Goal: Task Accomplishment & Management: Manage account settings

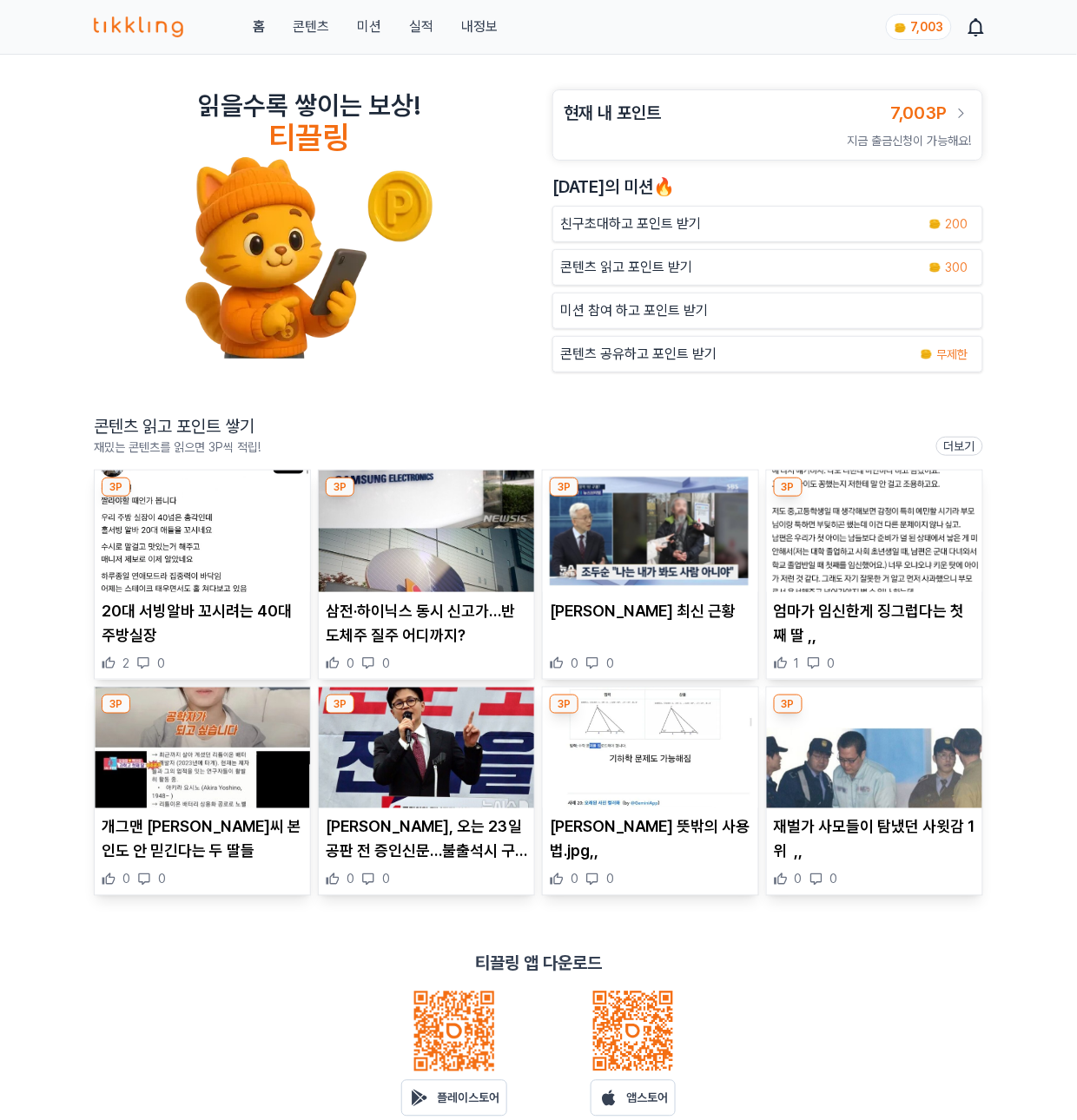
click at [593, 259] on div "콘텐츠 읽고 포인트 받기 300" at bounding box center [767, 267] width 430 height 36
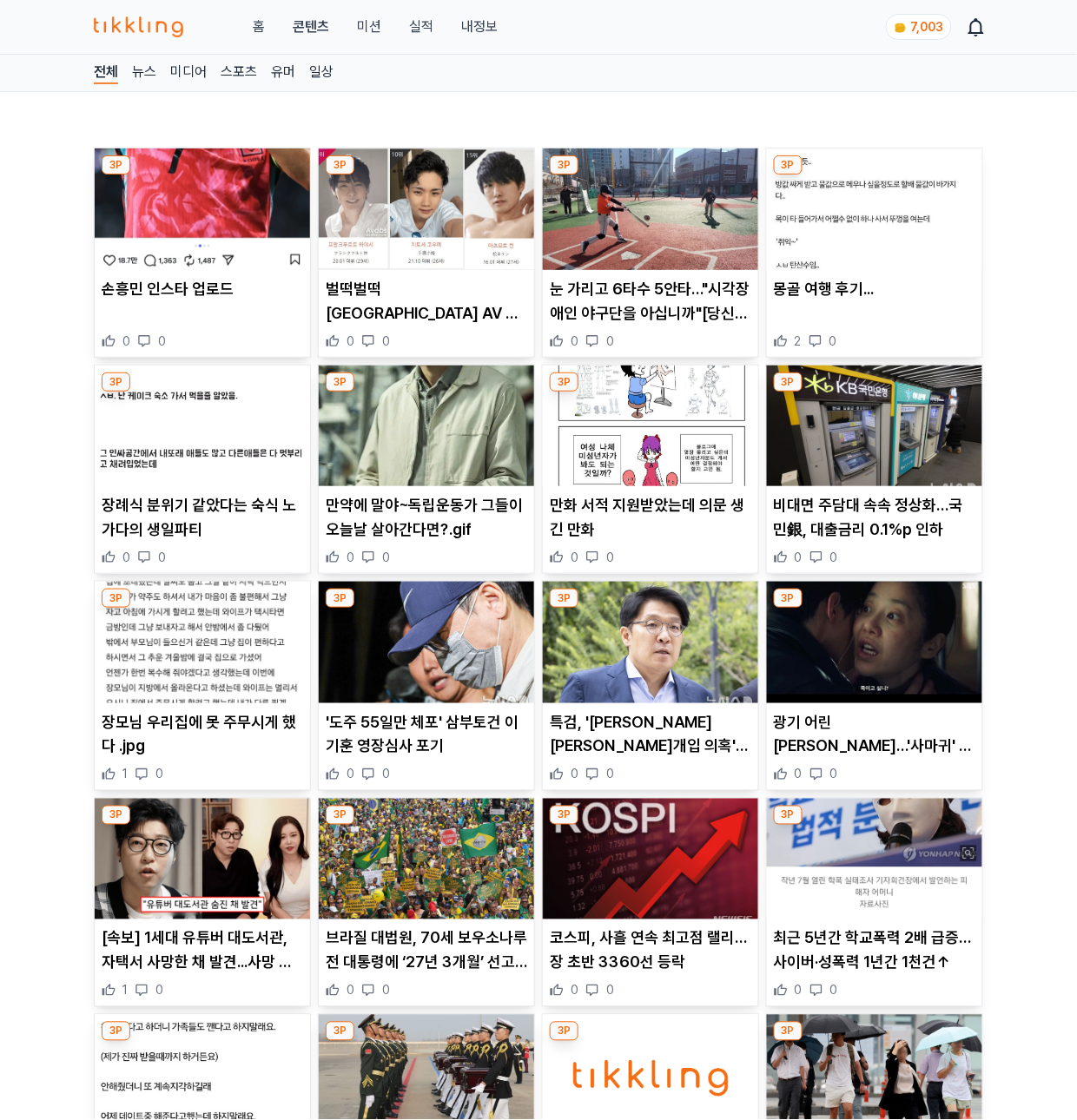
click at [207, 225] on img at bounding box center [202, 209] width 216 height 122
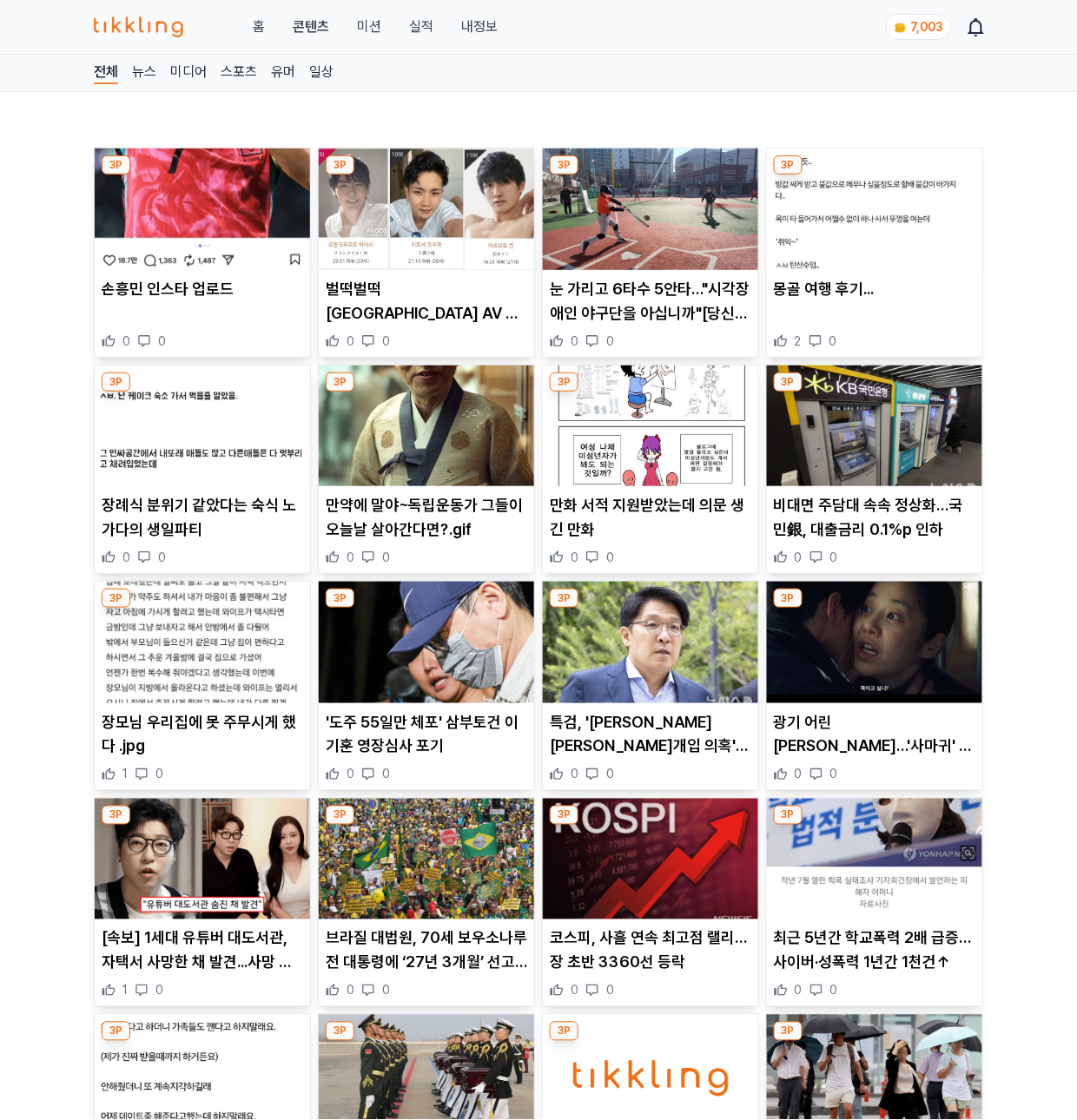
click at [443, 222] on img at bounding box center [426, 209] width 216 height 122
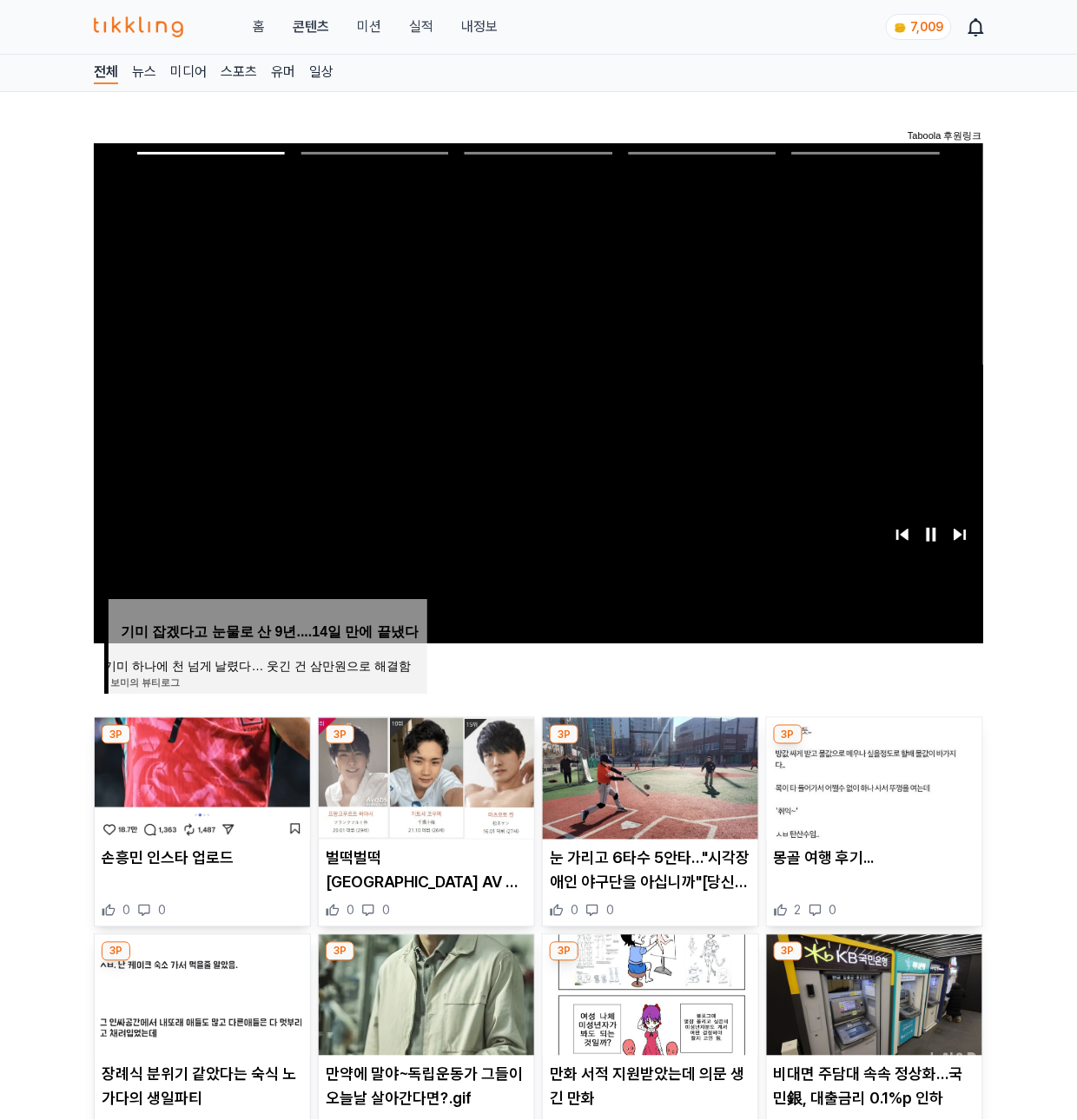
click at [941, 858] on p "몽골 여행 후기..." at bounding box center [874, 858] width 201 height 24
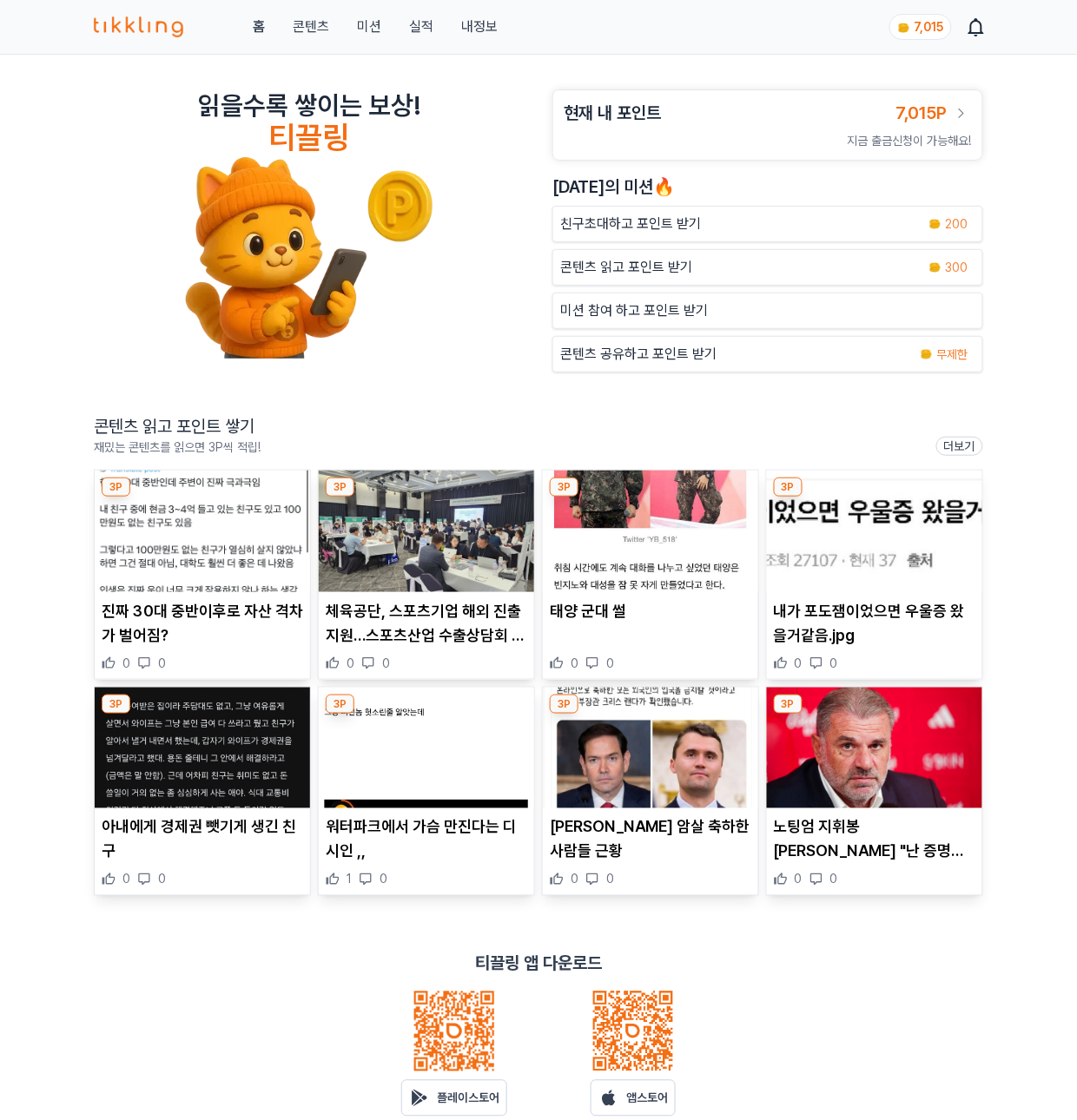
click at [196, 561] on img at bounding box center [202, 531] width 216 height 122
click at [670, 552] on img at bounding box center [650, 531] width 216 height 122
click at [454, 583] on img at bounding box center [426, 531] width 216 height 122
click at [824, 508] on img at bounding box center [874, 531] width 216 height 122
click at [201, 785] on img at bounding box center [202, 748] width 216 height 122
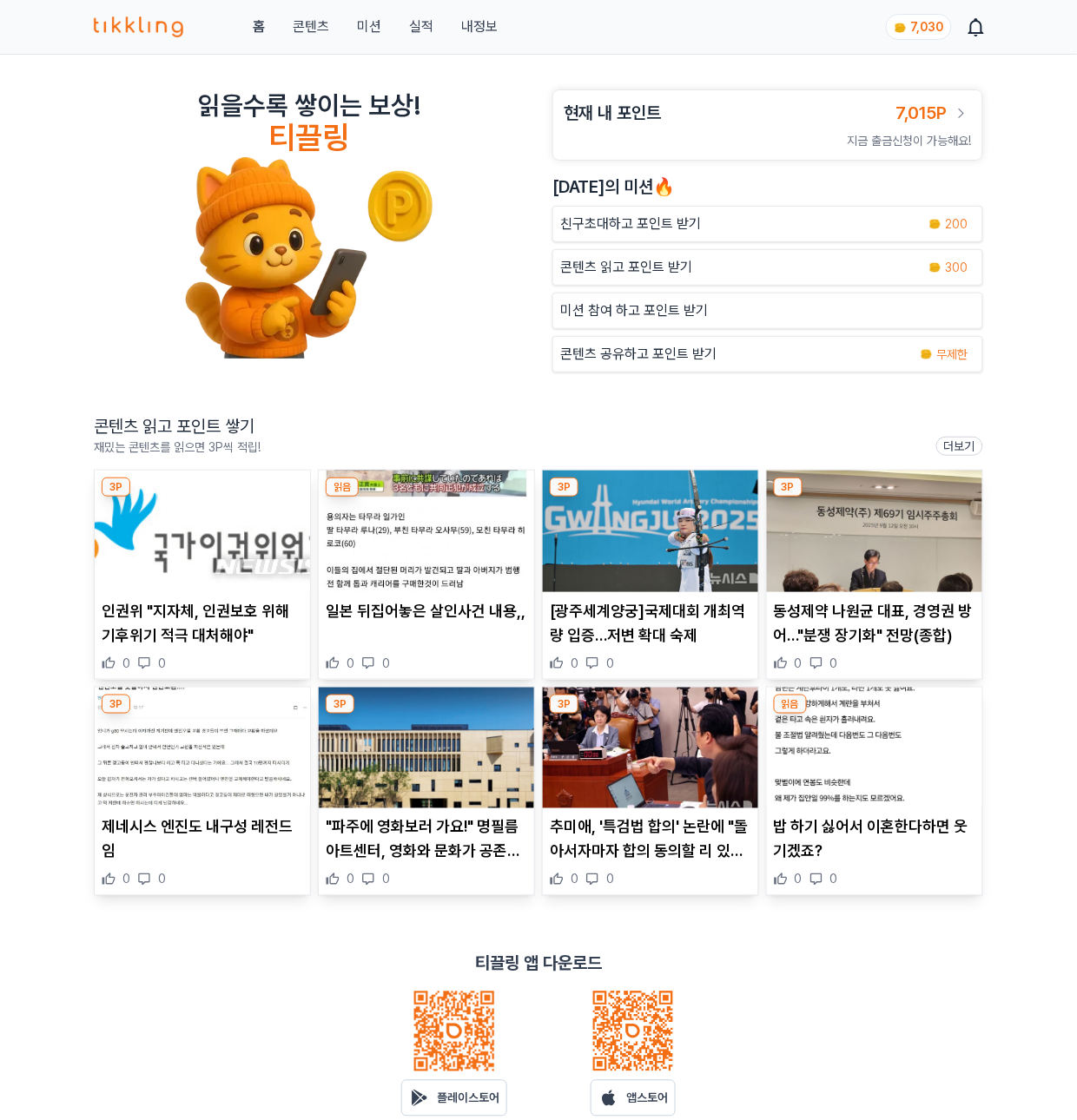
click at [642, 555] on img at bounding box center [650, 531] width 216 height 122
click at [168, 778] on img at bounding box center [202, 748] width 216 height 122
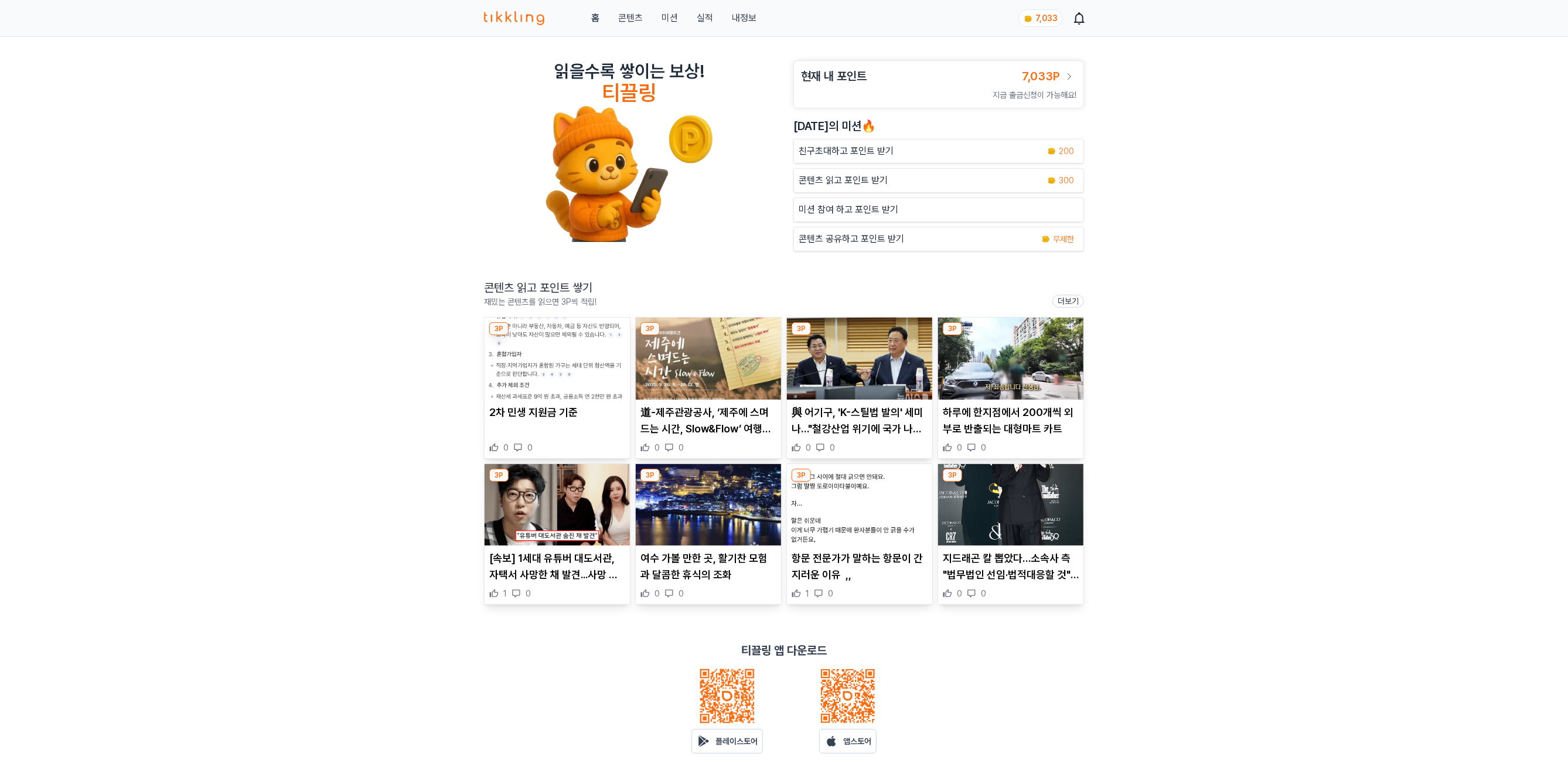
click at [701, 16] on link "실적" at bounding box center [705, 18] width 16 height 14
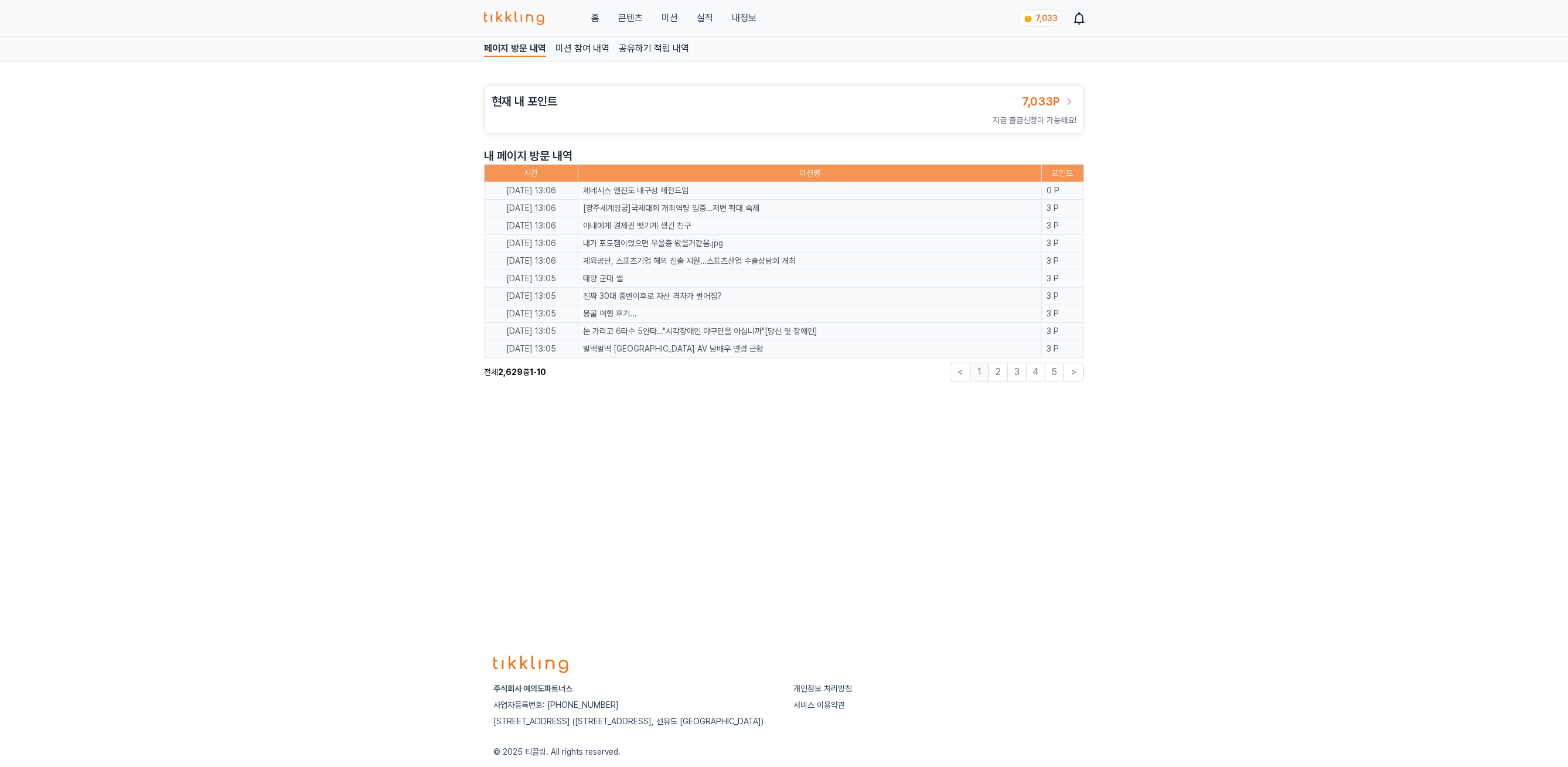
click at [726, 15] on link "내정보" at bounding box center [744, 18] width 24 height 14
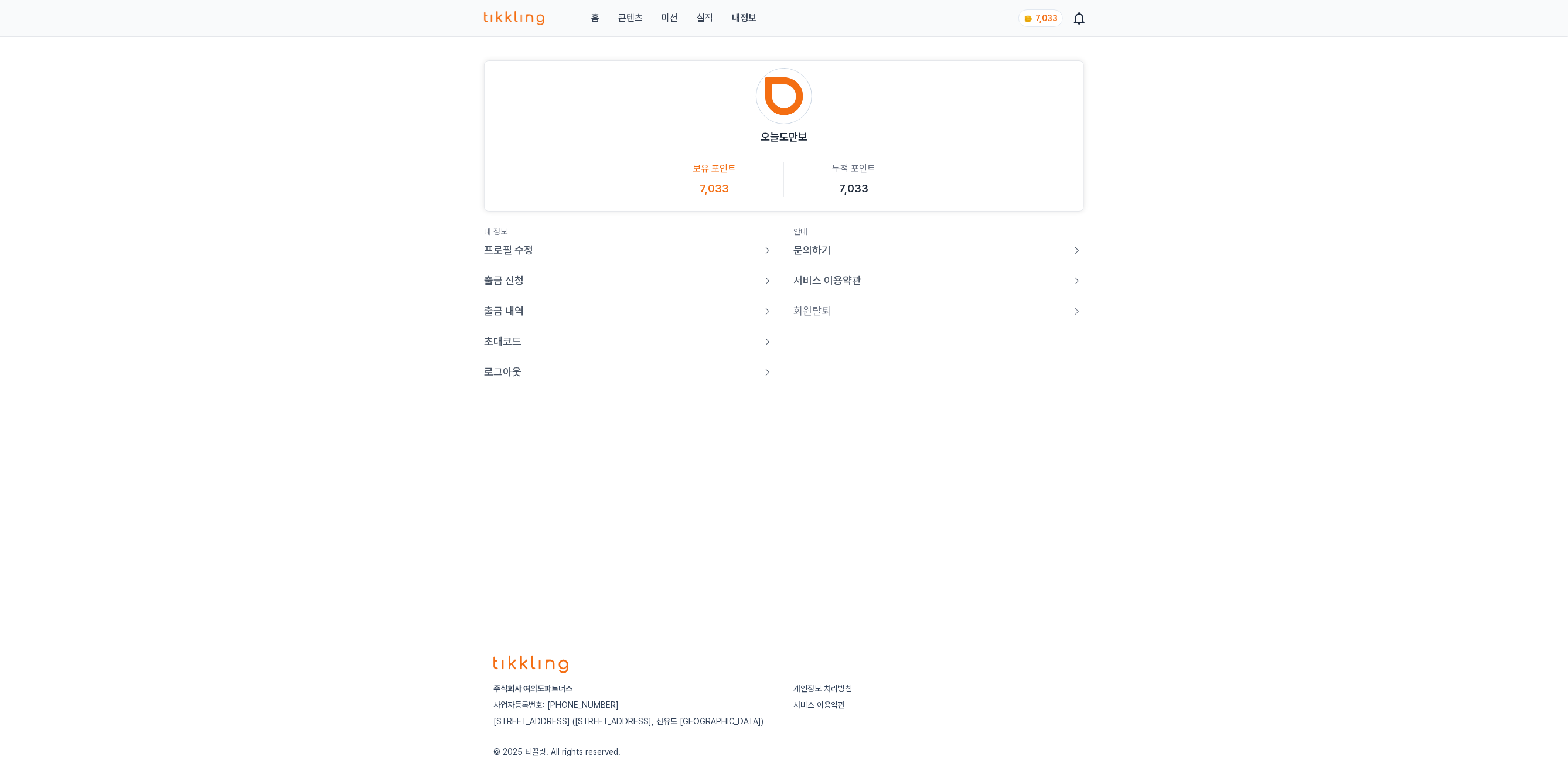
click at [530, 376] on link "로그아웃" at bounding box center [629, 372] width 290 height 16
